Goal: Check status: Check status

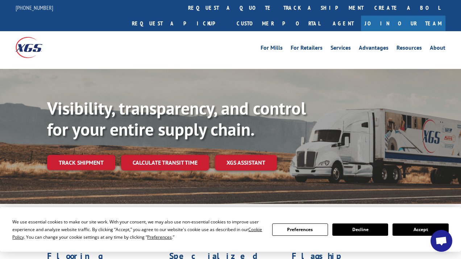
click at [416, 231] on button "Accept" at bounding box center [421, 229] width 56 height 12
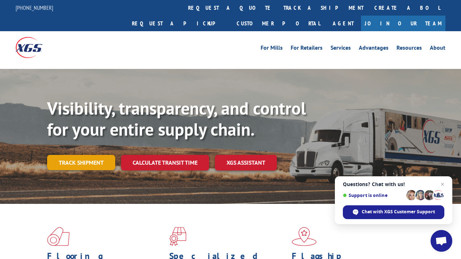
click at [79, 155] on link "Track shipment" at bounding box center [81, 162] width 68 height 15
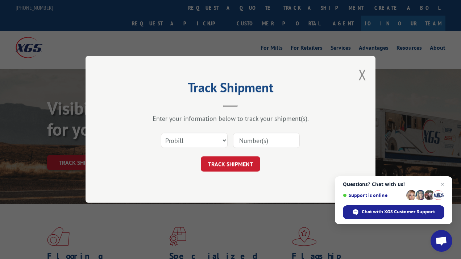
click at [253, 140] on input at bounding box center [266, 140] width 67 height 15
paste input "17235180BOL"
type input "17235180BOL"
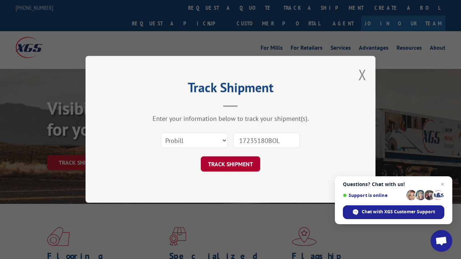
click at [243, 169] on button "TRACK SHIPMENT" at bounding box center [230, 164] width 59 height 15
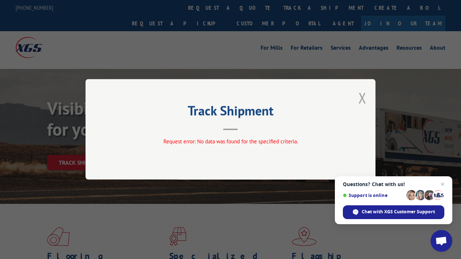
click at [363, 99] on button "Close modal" at bounding box center [362, 97] width 8 height 19
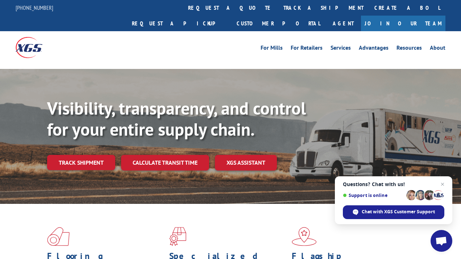
click at [362, 98] on div "Visibility, transparency, and control for your entire supply chain. Track shipm…" at bounding box center [254, 148] width 414 height 101
drag, startPoint x: 76, startPoint y: 145, endPoint x: 105, endPoint y: 137, distance: 30.1
click at [76, 155] on link "Track shipment" at bounding box center [81, 162] width 68 height 15
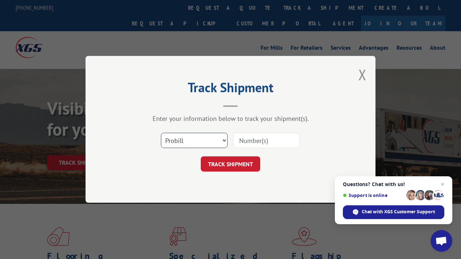
click at [182, 140] on select "Select category... Probill BOL PO" at bounding box center [194, 140] width 67 height 15
select select "bol"
click at [161, 133] on select "Select category... Probill BOL PO" at bounding box center [194, 140] width 67 height 15
click at [271, 138] on input at bounding box center [266, 140] width 67 height 15
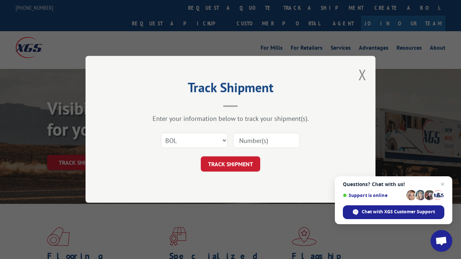
paste input "17235180BOL"
type input "17235180BOL"
click button "TRACK SHIPMENT" at bounding box center [230, 164] width 59 height 15
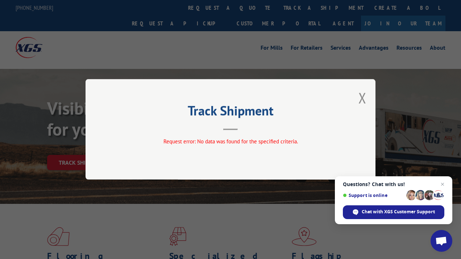
click at [364, 100] on button "Close modal" at bounding box center [362, 97] width 8 height 19
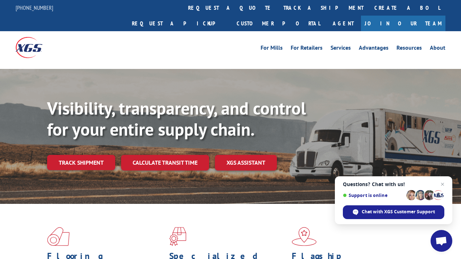
drag, startPoint x: 83, startPoint y: 148, endPoint x: 87, endPoint y: 149, distance: 4.2
click at [83, 155] on link "Track shipment" at bounding box center [81, 162] width 68 height 15
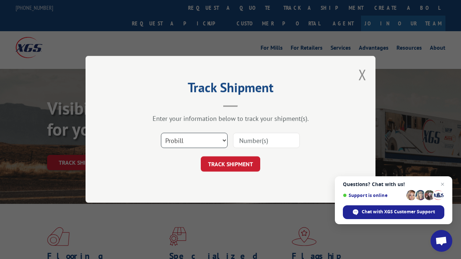
click at [214, 141] on select "Select category... Probill BOL PO" at bounding box center [194, 140] width 67 height 15
select select
click at [161, 133] on select "Select category... Probill BOL PO" at bounding box center [194, 140] width 67 height 15
click at [254, 138] on input at bounding box center [266, 140] width 67 height 15
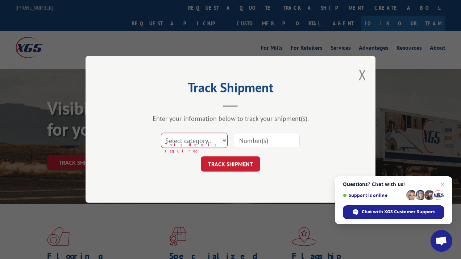
click at [254, 138] on input at bounding box center [266, 140] width 67 height 15
paste input "17235180BOL"
click at [232, 166] on button "TRACK SHIPMENT" at bounding box center [230, 164] width 59 height 15
click at [241, 140] on input "17235180BOL" at bounding box center [266, 140] width 67 height 15
type input "17235180BOL"
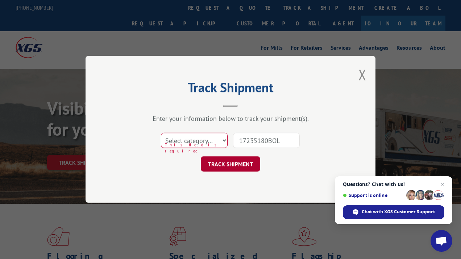
click at [243, 163] on button "TRACK SHIPMENT" at bounding box center [230, 164] width 59 height 15
click at [211, 139] on select "Select category... Probill BOL PO" at bounding box center [194, 140] width 67 height 15
select select "bol"
click at [161, 133] on select "Select category... Probill BOL PO" at bounding box center [194, 140] width 67 height 15
click at [242, 159] on button "TRACK SHIPMENT" at bounding box center [230, 164] width 59 height 15
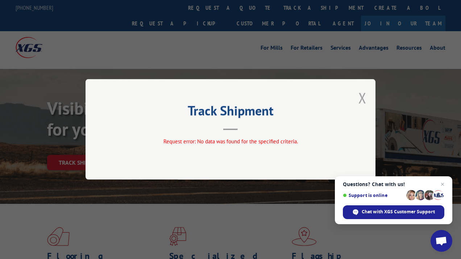
click at [360, 96] on button "Close modal" at bounding box center [362, 97] width 8 height 19
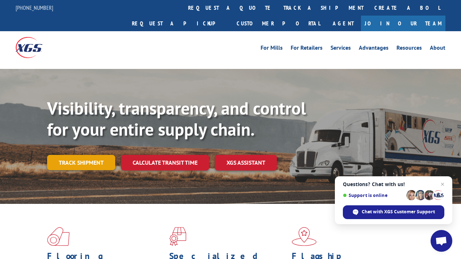
click at [100, 155] on link "Track shipment" at bounding box center [81, 162] width 68 height 15
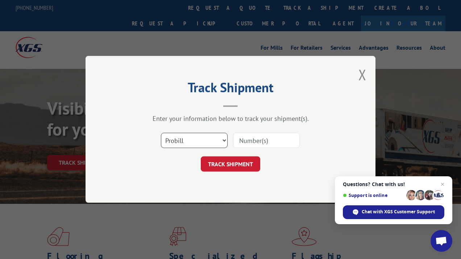
click at [192, 140] on select "Select category... Probill BOL PO" at bounding box center [194, 140] width 67 height 15
select select "po"
click at [161, 133] on select "Select category... Probill BOL PO" at bounding box center [194, 140] width 67 height 15
click at [252, 141] on input at bounding box center [266, 140] width 67 height 15
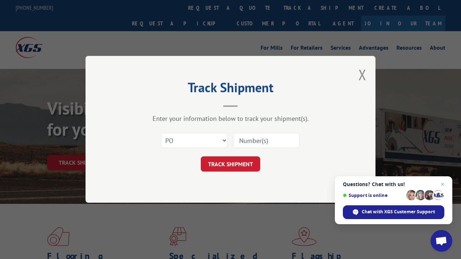
paste input "09568960"
type input "09568960"
click at [247, 166] on button "TRACK SHIPMENT" at bounding box center [230, 164] width 59 height 15
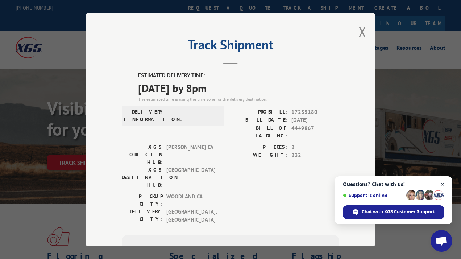
click at [443, 183] on span "Close chat" at bounding box center [442, 184] width 9 height 9
